Goal: Download file/media

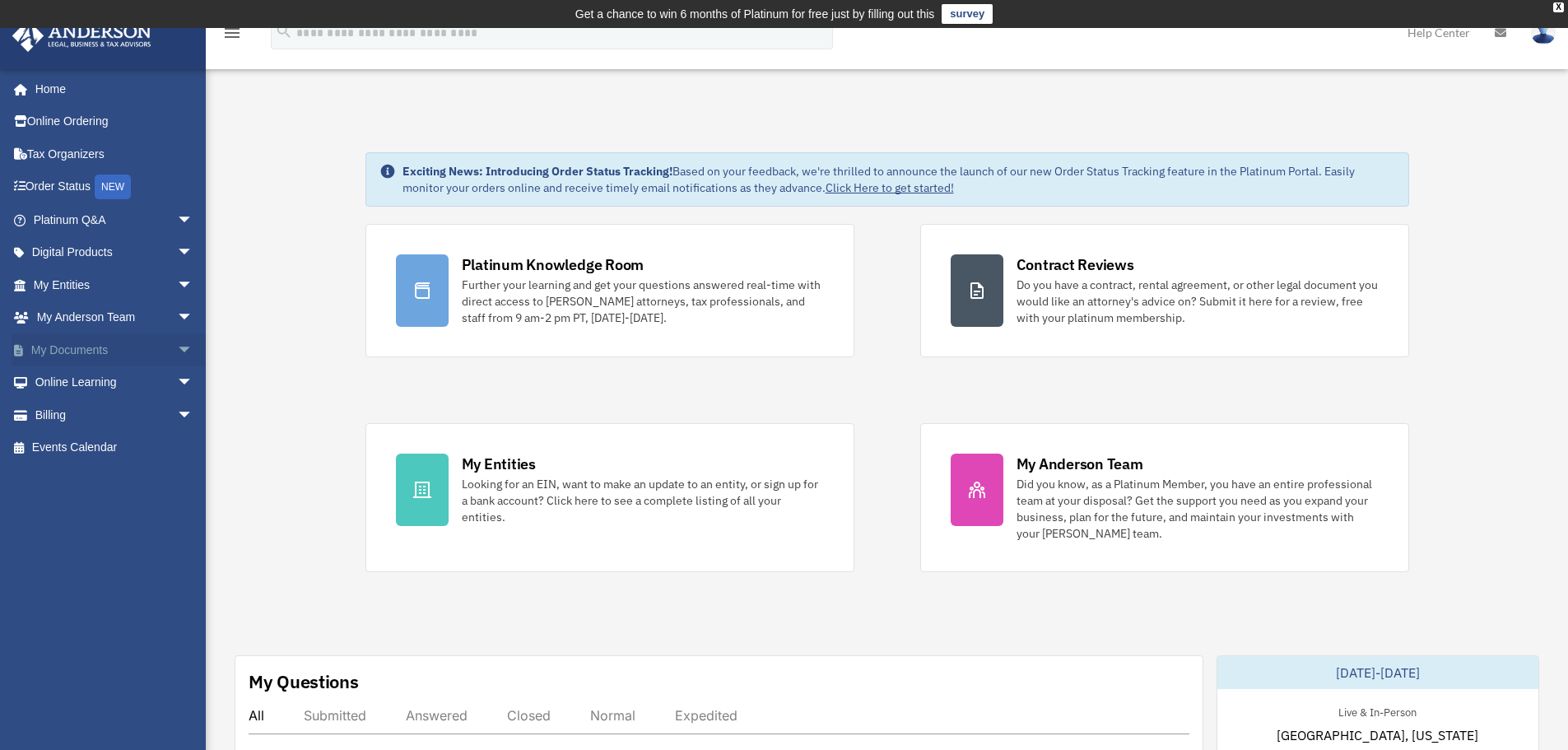
click at [78, 347] on link "My Documents arrow_drop_down" at bounding box center [115, 350] width 207 height 33
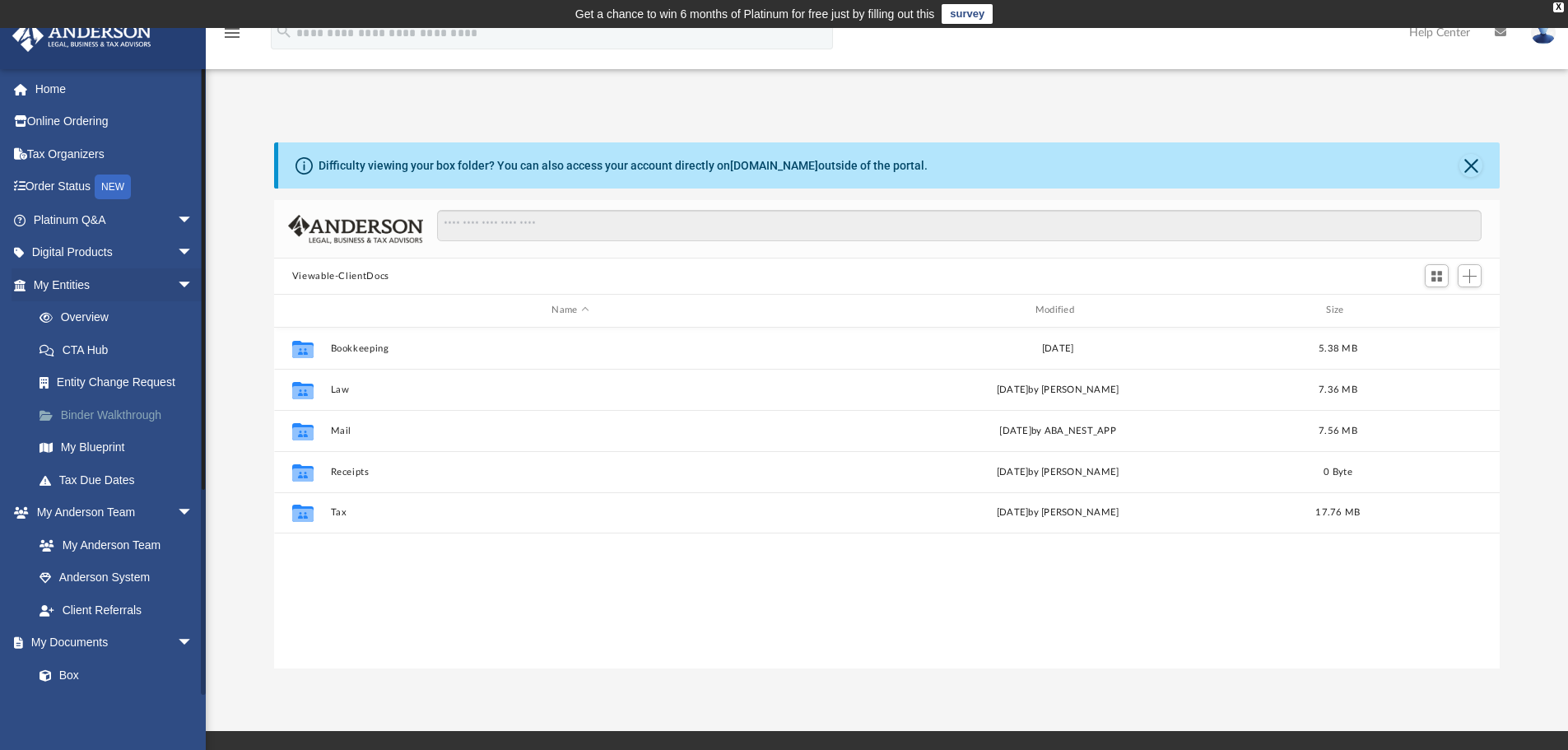
scroll to position [362, 1214]
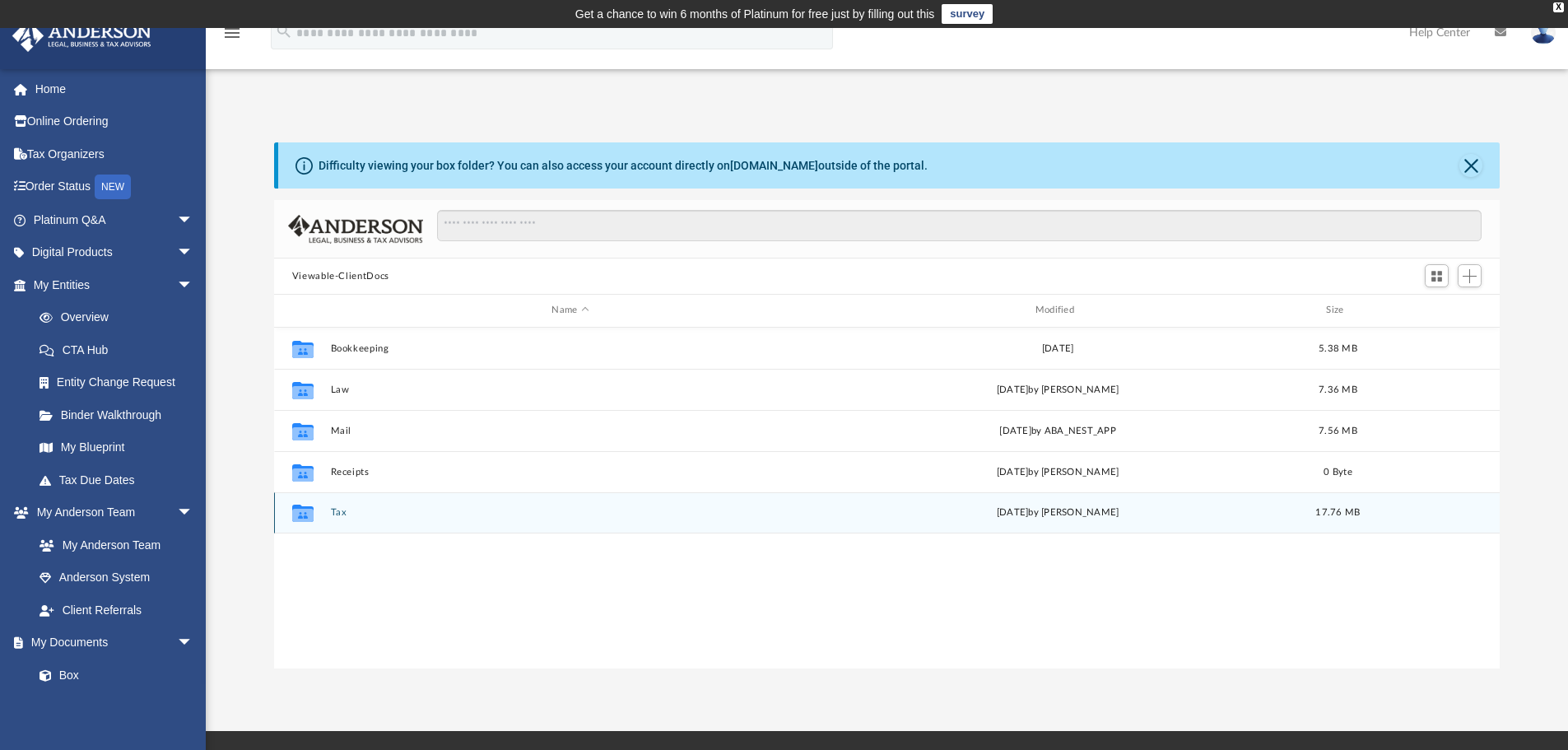
click at [341, 511] on button "Tax" at bounding box center [570, 512] width 480 height 11
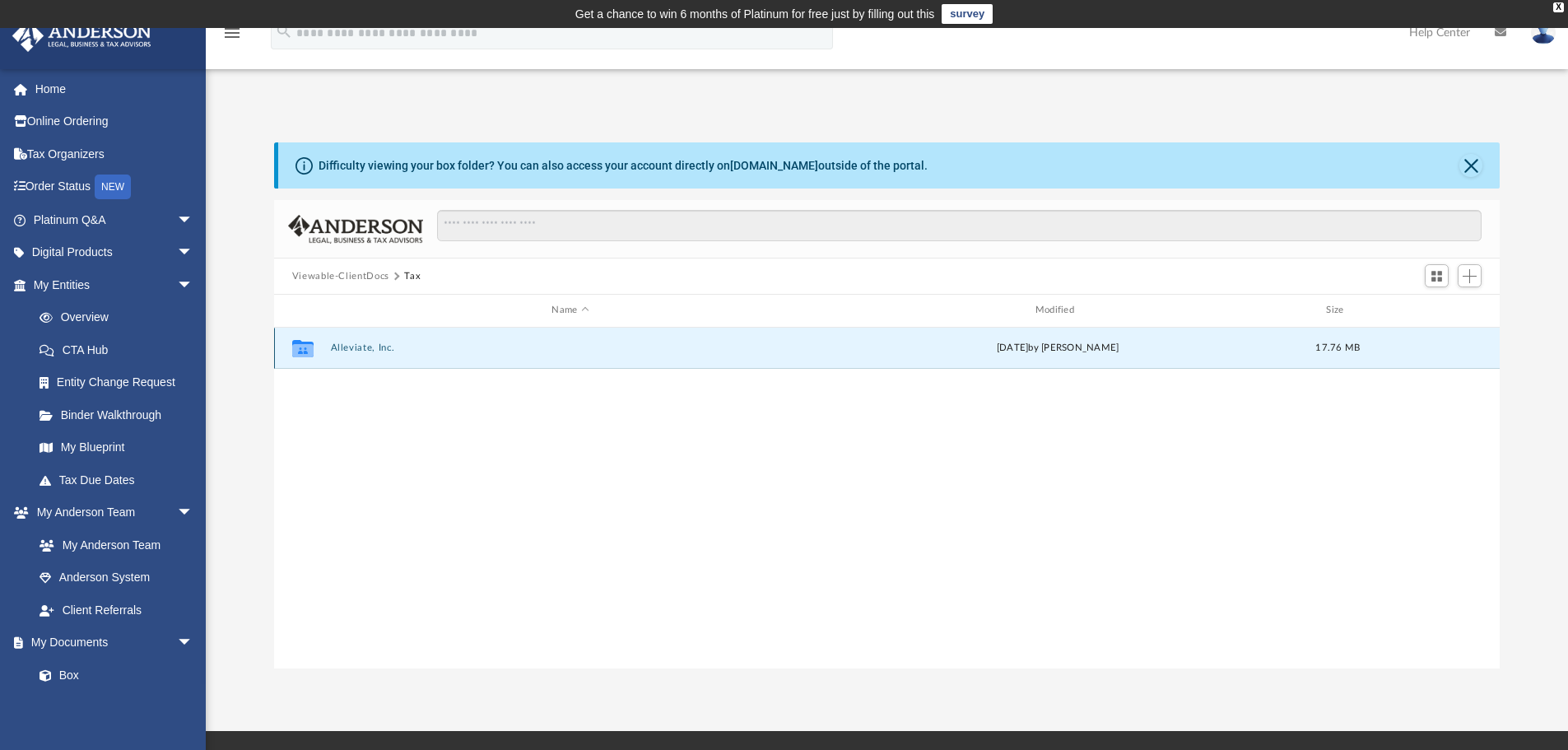
click at [358, 347] on button "Alleviate, Inc." at bounding box center [570, 348] width 480 height 11
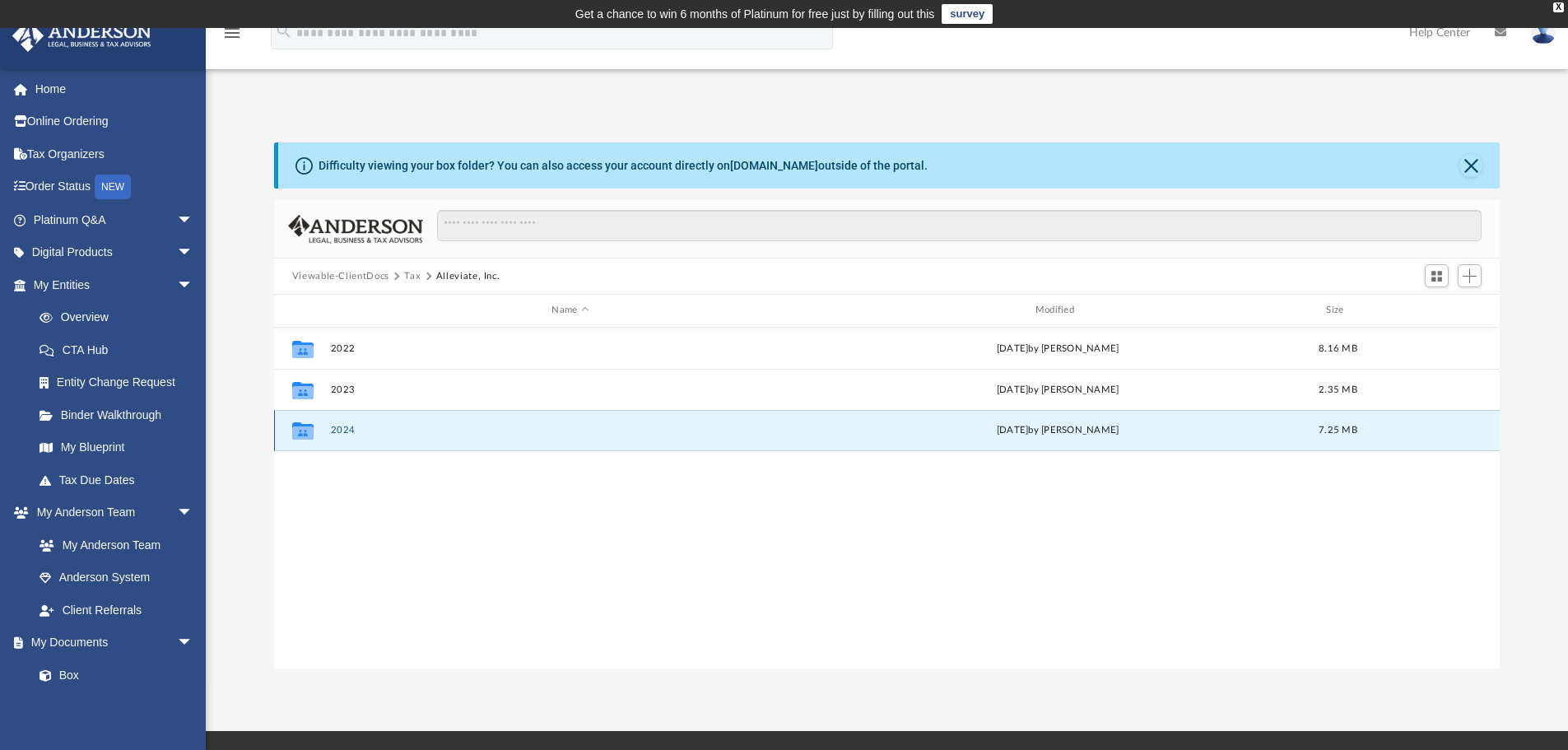
click at [331, 429] on button "2024" at bounding box center [570, 430] width 480 height 11
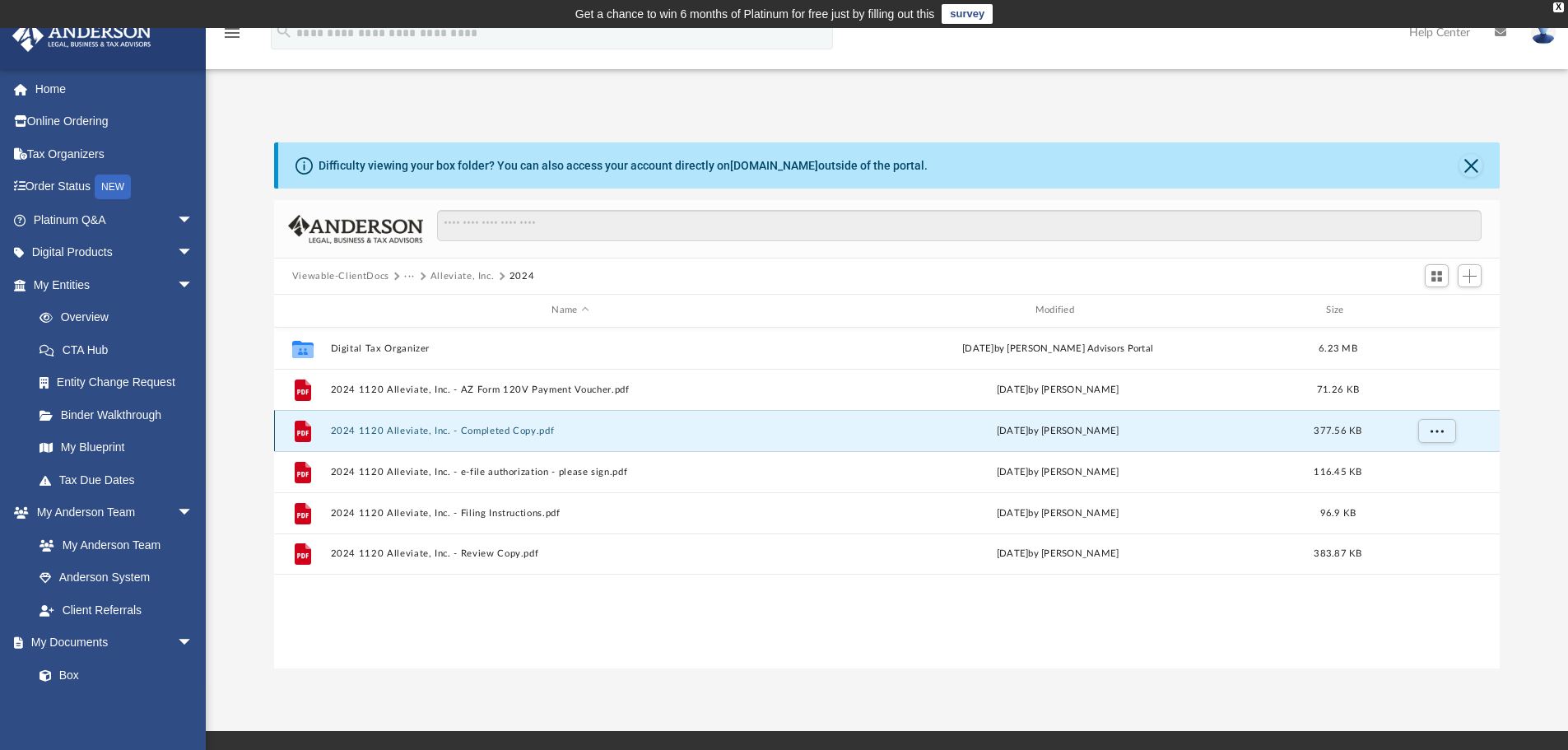
click at [468, 428] on button "2024 1120 Alleviate, Inc. - Completed Copy.pdf" at bounding box center [570, 431] width 480 height 11
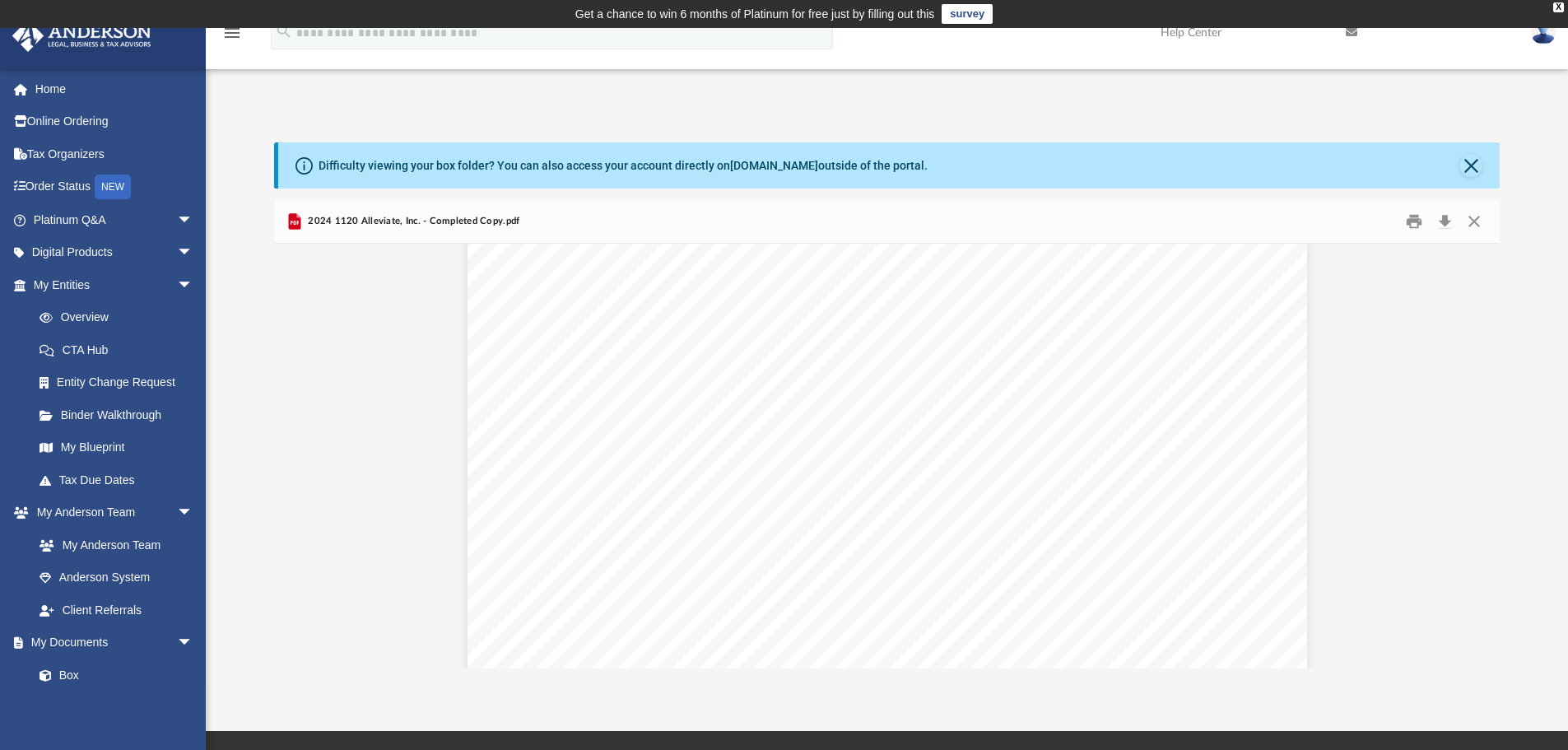
scroll to position [9717, 0]
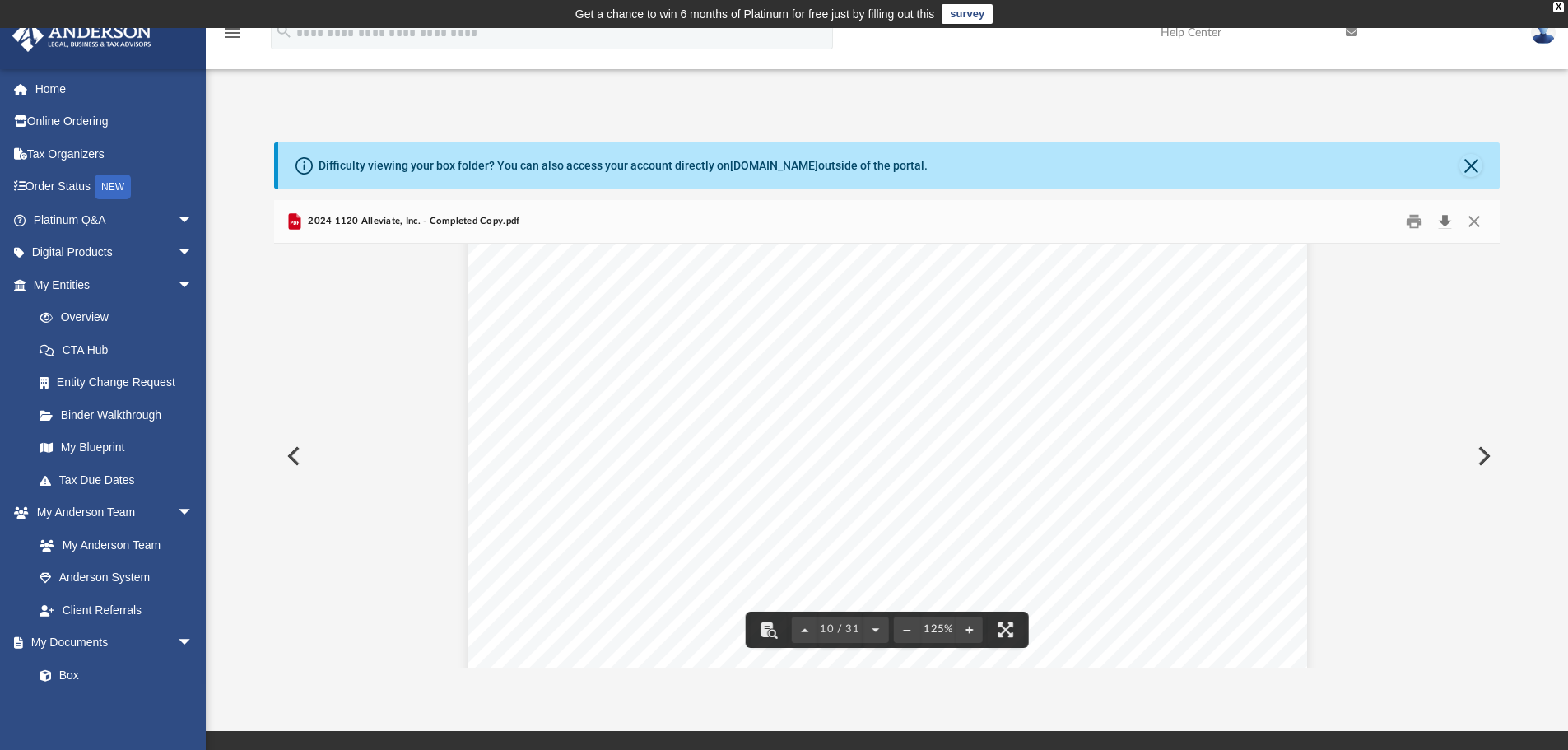
click at [1450, 224] on button "Download" at bounding box center [1445, 222] width 29 height 25
click at [1438, 219] on button "Download" at bounding box center [1445, 222] width 29 height 25
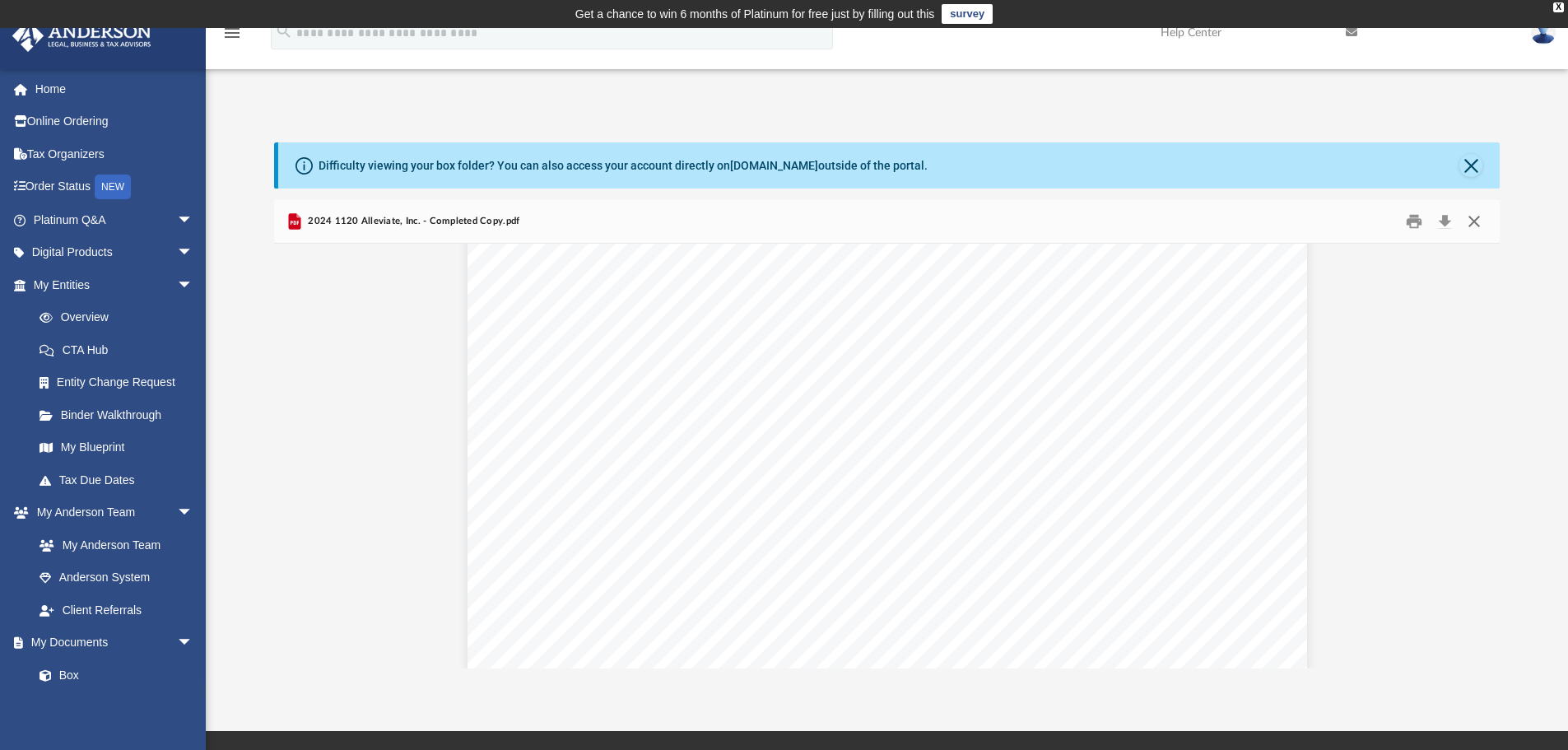
click at [1478, 224] on button "Close" at bounding box center [1474, 222] width 29 height 25
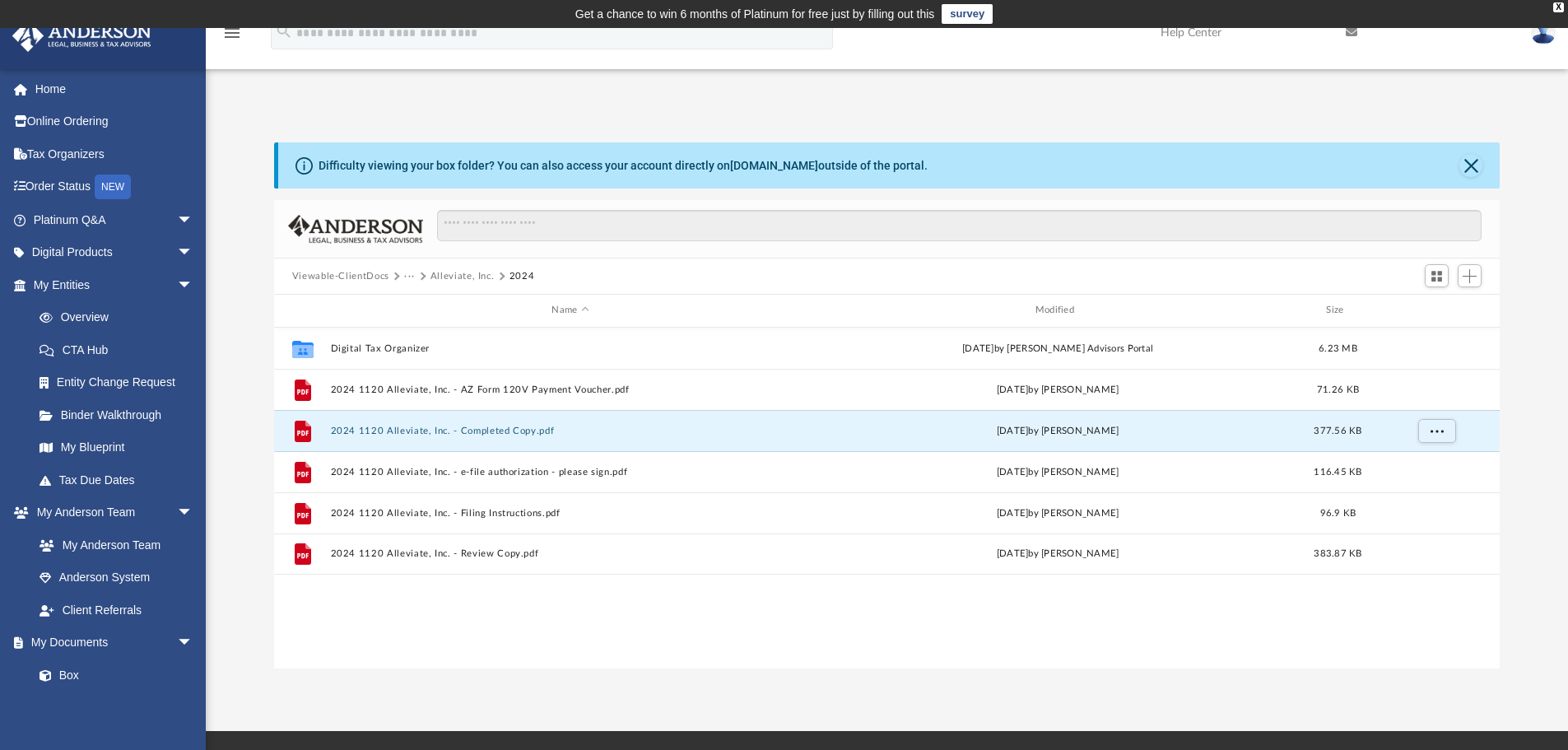
click at [1535, 38] on img at bounding box center [1543, 32] width 24 height 23
click at [1247, 139] on link "Logout" at bounding box center [1297, 144] width 165 height 34
